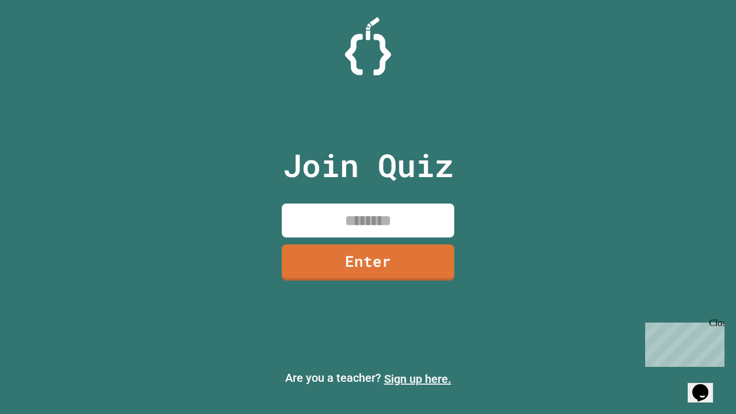
click at [417, 379] on link "Sign up here." at bounding box center [417, 379] width 67 height 14
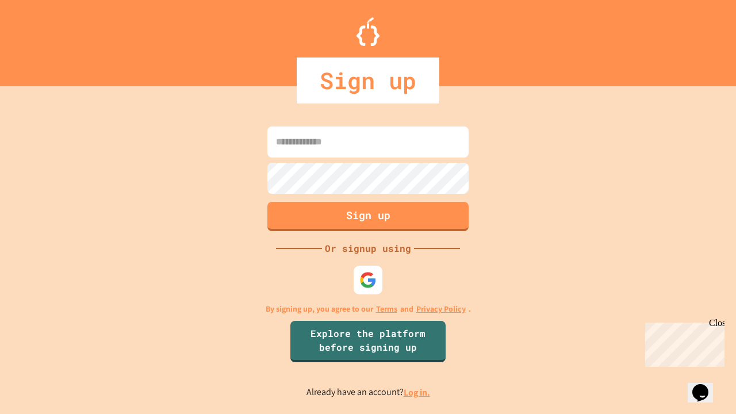
click at [417, 392] on link "Log in." at bounding box center [417, 392] width 26 height 12
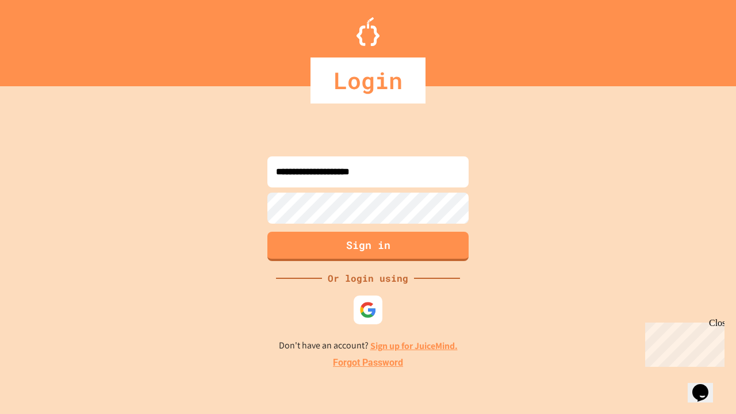
type input "**********"
